Goal: Navigation & Orientation: Find specific page/section

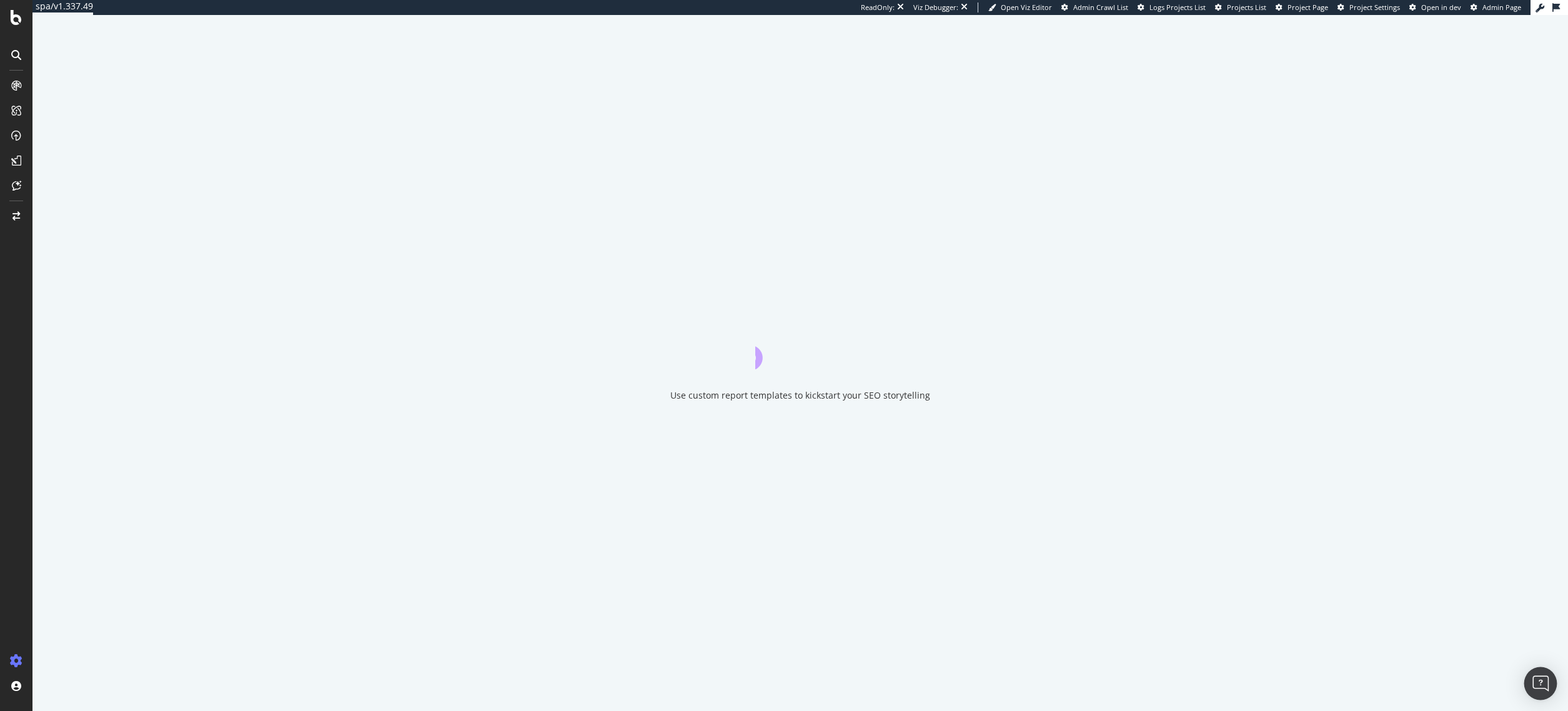
click at [1536, 680] on img "Open Intercom Messenger" at bounding box center [1540, 682] width 16 height 16
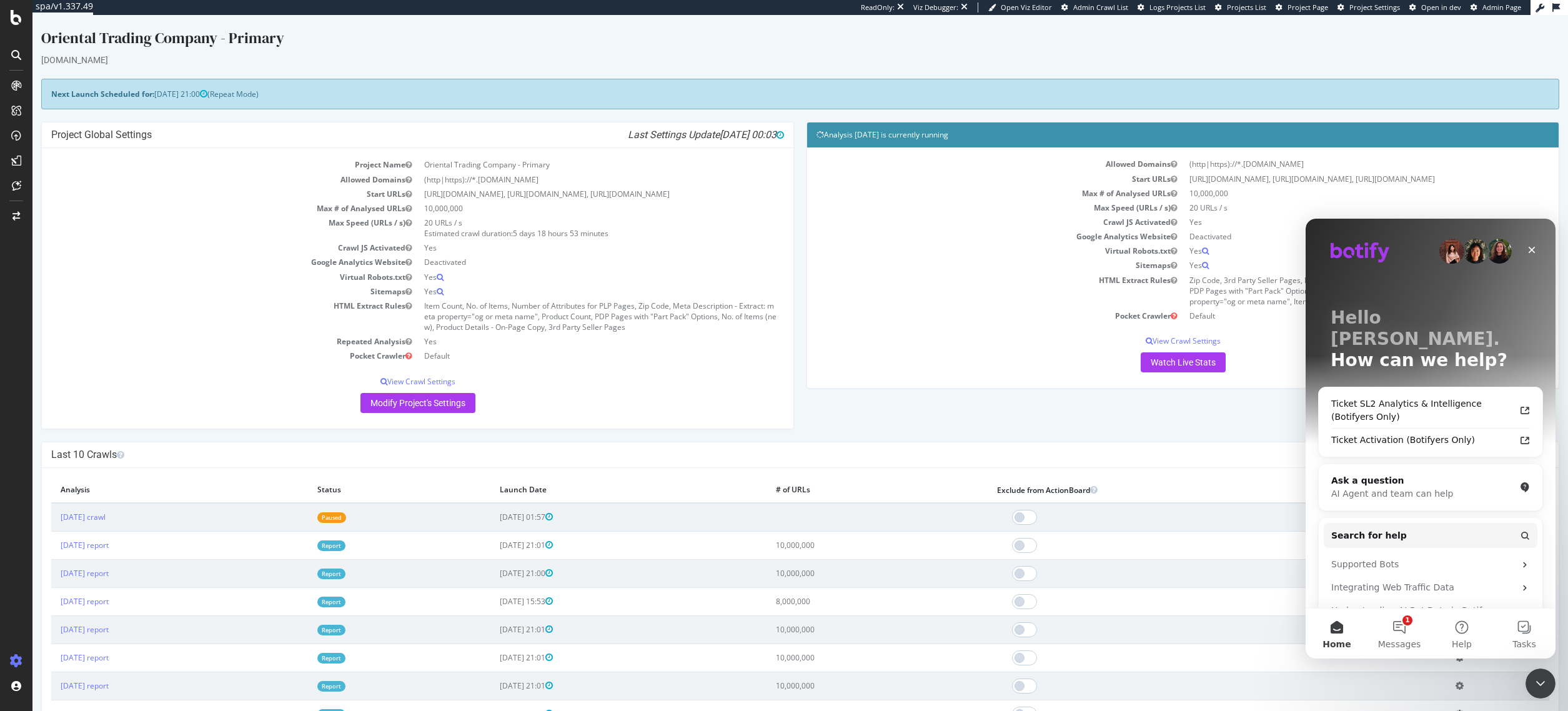
click at [1558, 3] on icon at bounding box center [1557, 7] width 8 height 9
click at [1520, 47] on div "Oriental Trading Company - Primary" at bounding box center [800, 41] width 1518 height 27
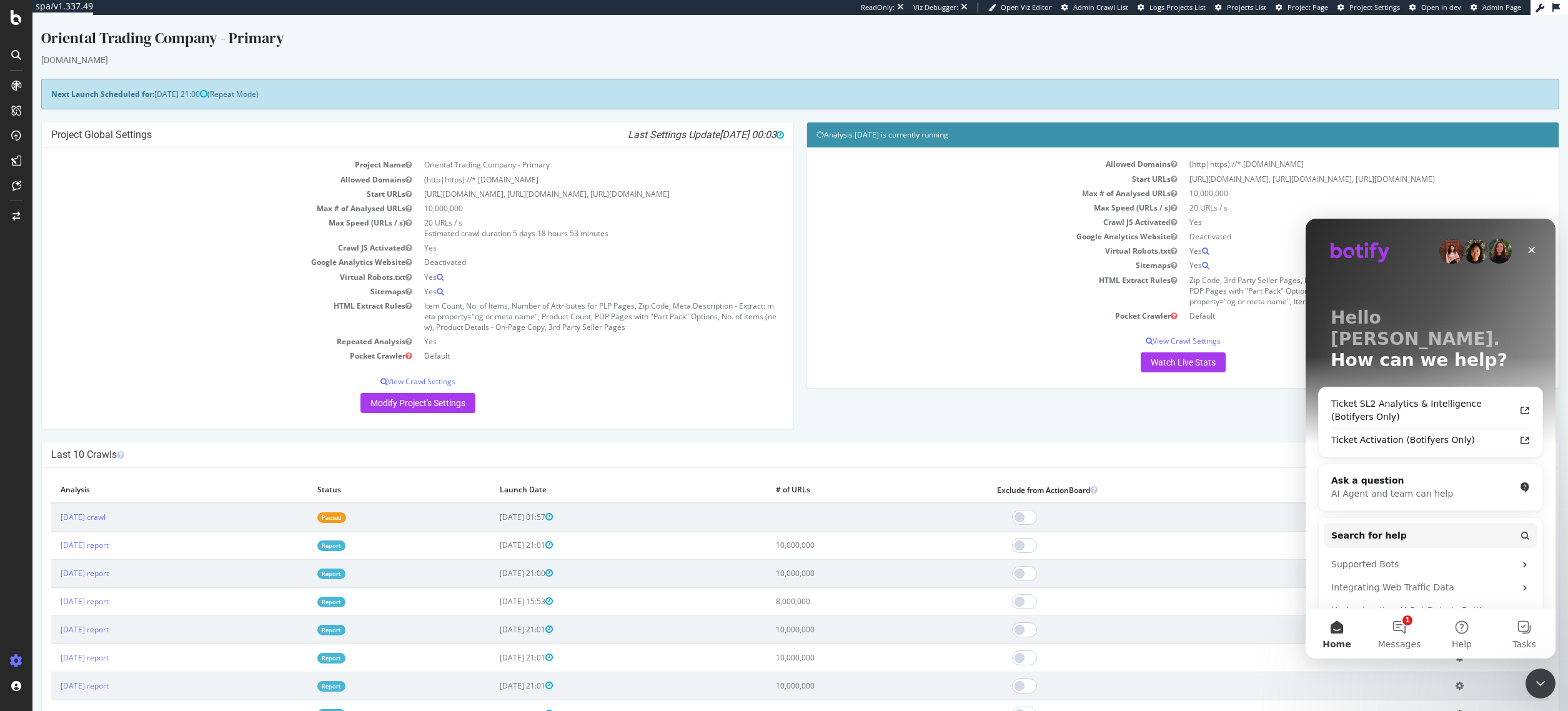
click at [1557, 9] on icon at bounding box center [1557, 7] width 8 height 9
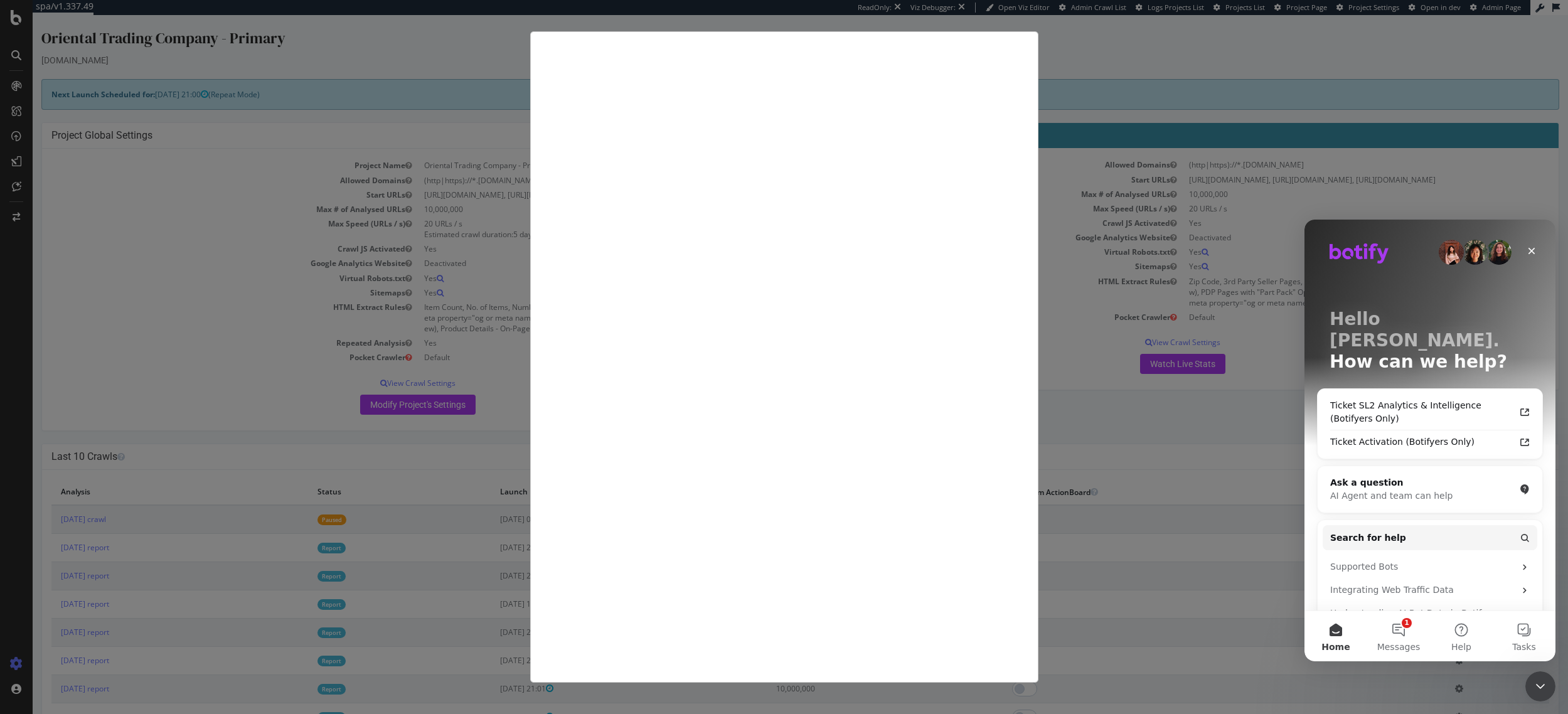
click at [1445, 46] on div at bounding box center [784, 357] width 1568 height 714
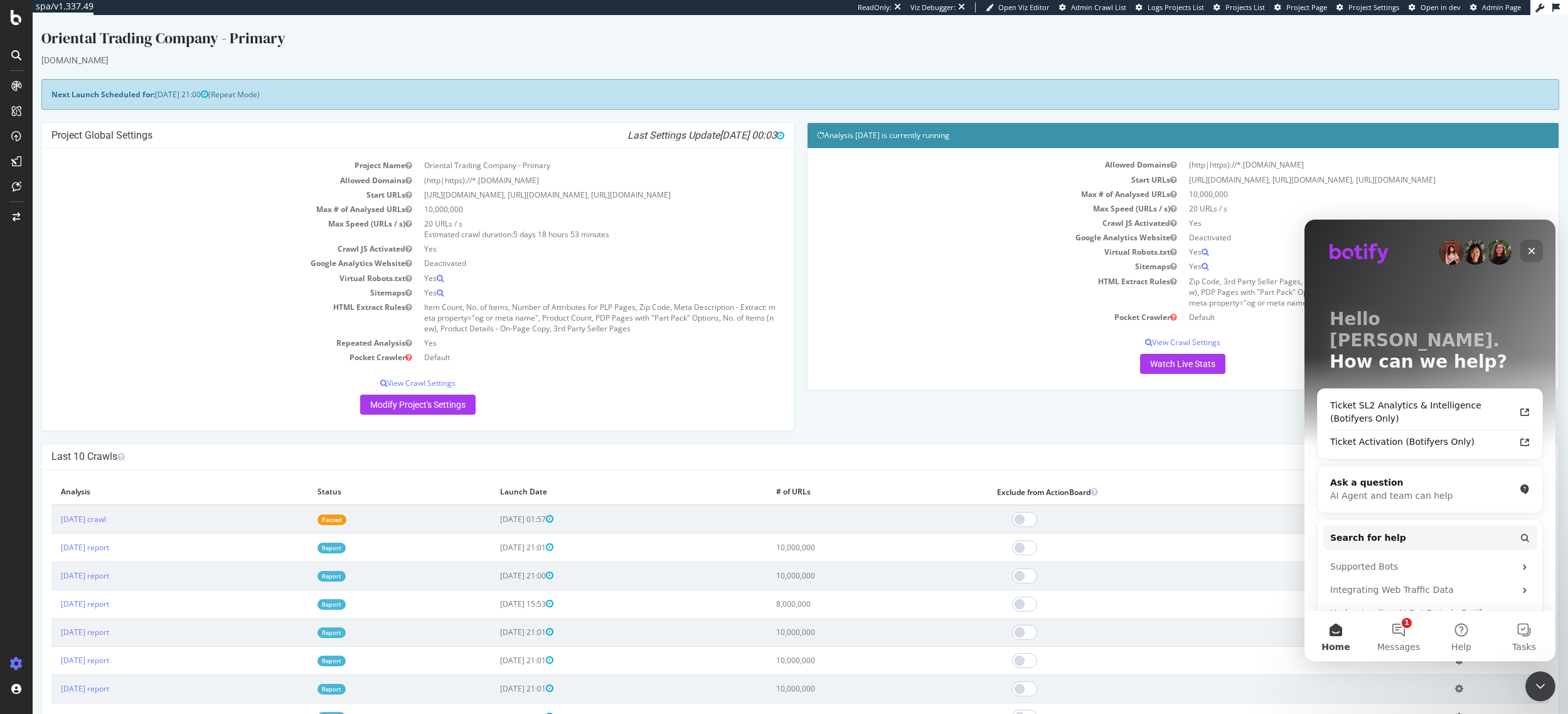
click at [1531, 245] on div "Close" at bounding box center [1532, 251] width 23 height 23
